Goal: Find specific page/section: Find specific page/section

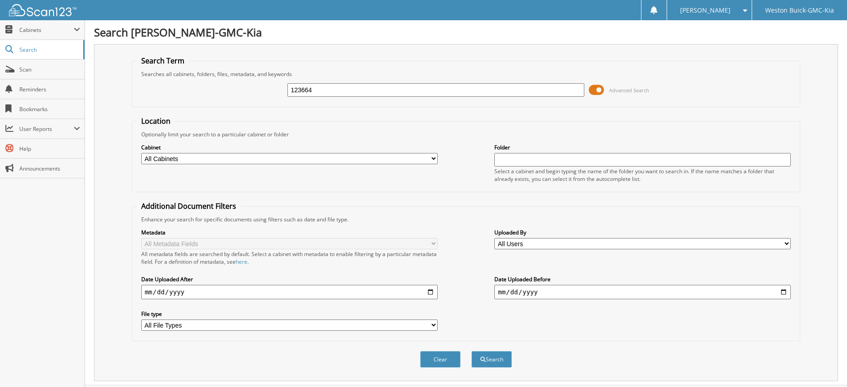
type input "123664"
click at [472, 351] on button "Search" at bounding box center [492, 359] width 40 height 17
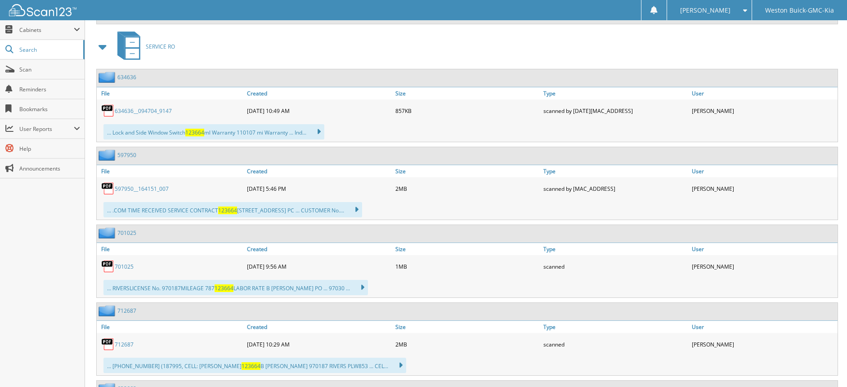
scroll to position [585, 0]
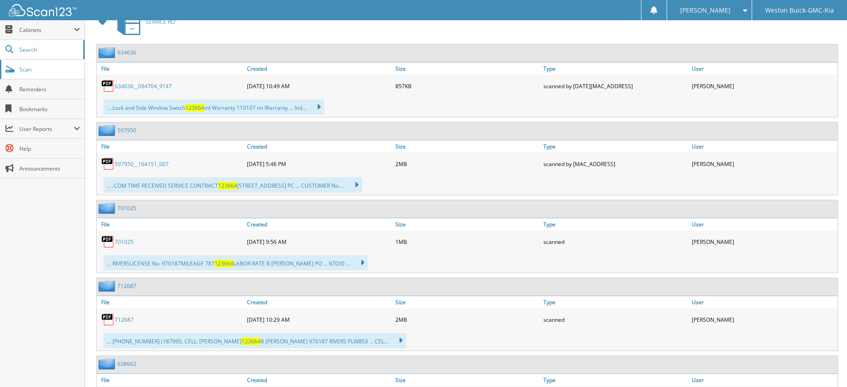
click at [58, 68] on span "Scan" at bounding box center [49, 70] width 61 height 8
